Goal: Find specific page/section: Find specific page/section

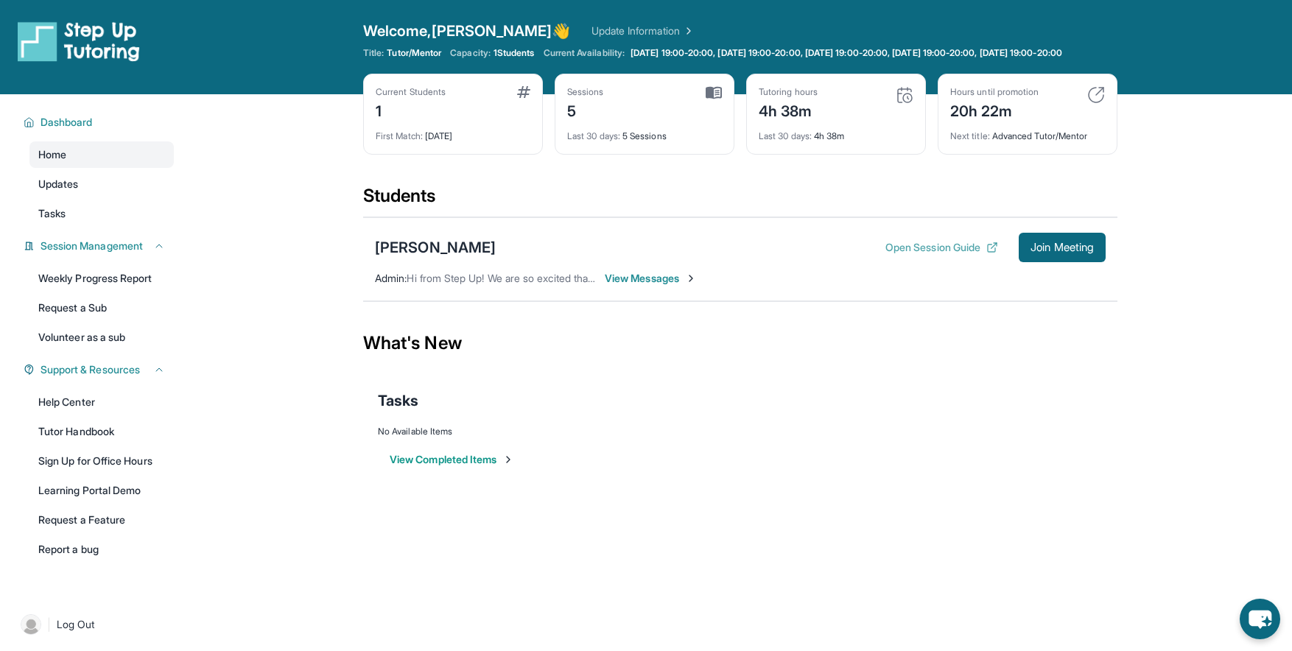
click at [897, 255] on button "Open Session Guide" at bounding box center [941, 247] width 113 height 15
click at [652, 286] on span "View Messages" at bounding box center [651, 278] width 92 height 15
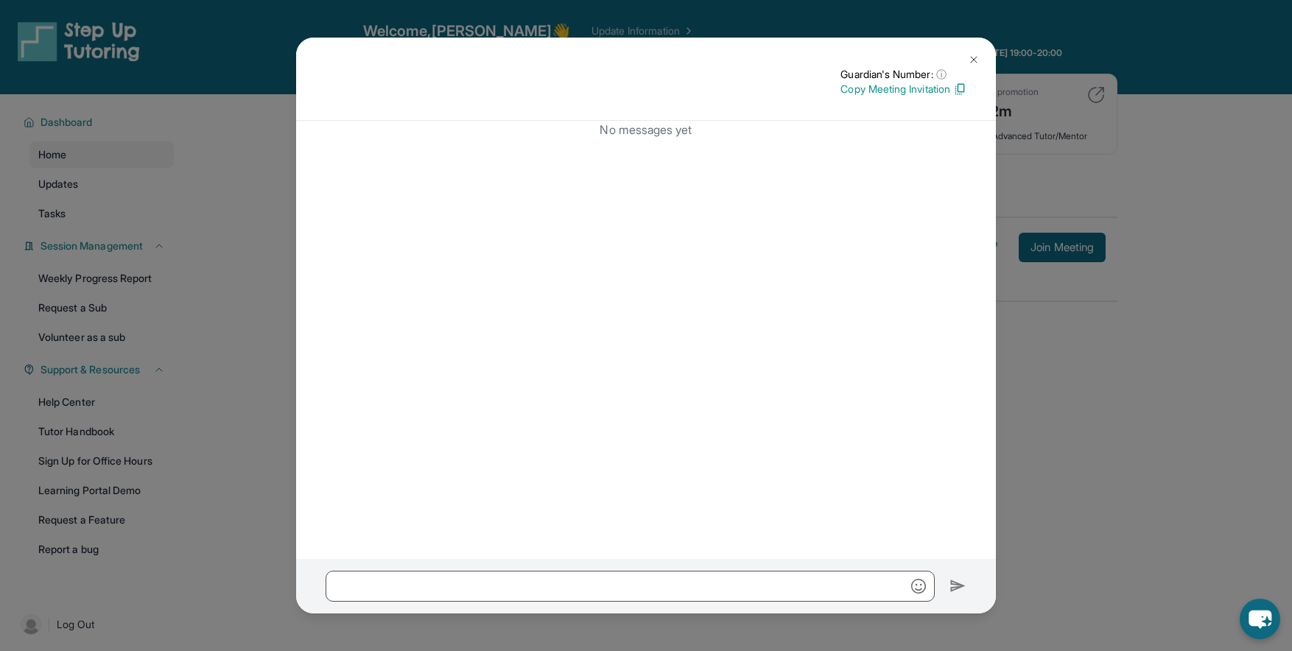
click at [974, 61] on img at bounding box center [974, 60] width 12 height 12
